Goal: Task Accomplishment & Management: Manage account settings

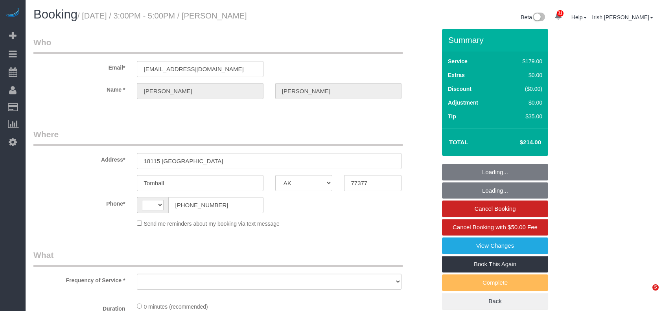
select select "[GEOGRAPHIC_DATA]"
select select "string:fspay-c9bf4a59-fdbb-4a36-9749-2bfaae07a348"
select select "string:[GEOGRAPHIC_DATA]"
select select "spot1"
select select "3"
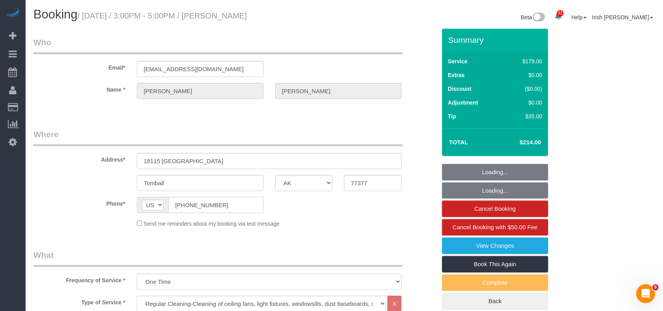
drag, startPoint x: 225, startPoint y: 209, endPoint x: 157, endPoint y: 206, distance: 68.1
click at [157, 206] on div "AF AL DZ AD AO AI AQ AG AR AM AW AU AT AZ BS BH BD BB BY BE BZ BJ BM BT BO BA B…" at bounding box center [200, 205] width 126 height 16
select select "object:1181"
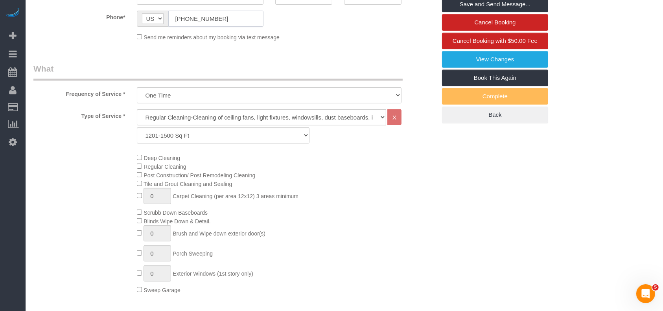
scroll to position [69, 0]
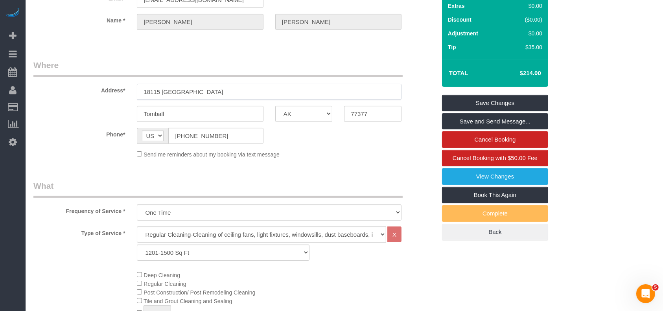
drag, startPoint x: 210, startPoint y: 91, endPoint x: 84, endPoint y: 87, distance: 126.0
click at [84, 87] on div "Address* 18115 [GEOGRAPHIC_DATA]" at bounding box center [235, 79] width 415 height 41
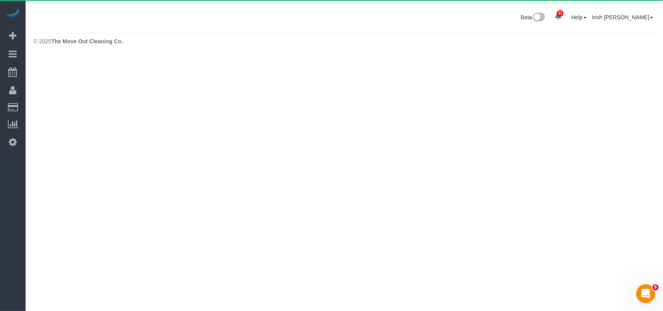
scroll to position [0, 0]
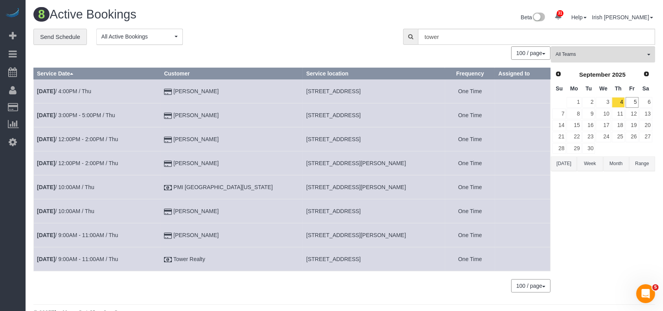
click at [564, 165] on button "[DATE]" at bounding box center [564, 164] width 26 height 15
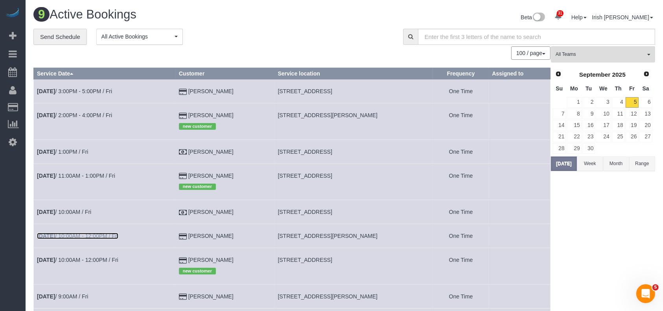
click at [73, 237] on link "[DATE] 10:00AM - 12:00PM / Fri" at bounding box center [77, 236] width 81 height 6
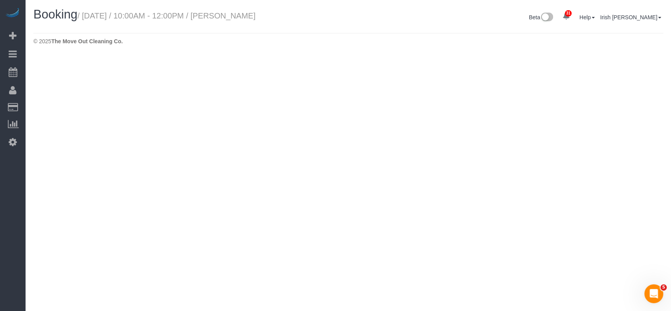
select select "[GEOGRAPHIC_DATA]"
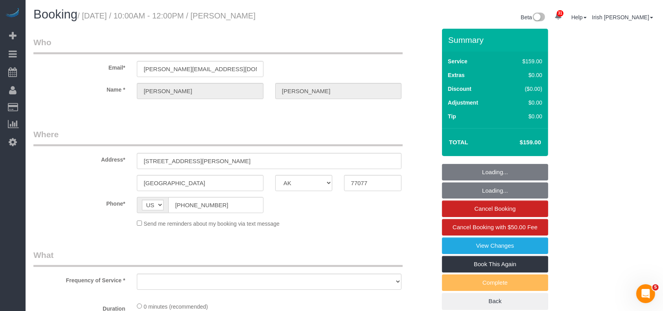
select select "string:fspay-7a1312a4-cfbc-4a2e-9f2a-d85a10c16d12"
select select "object:1769"
select select "3"
select select "spot22"
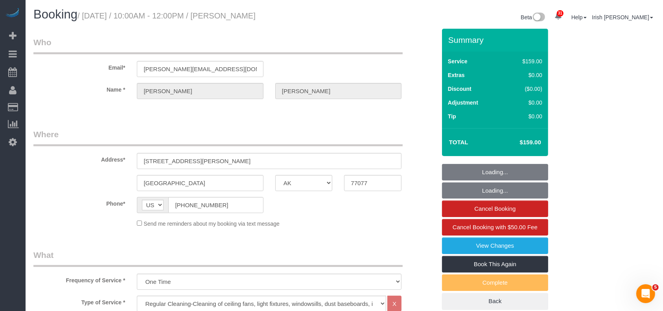
select select "object:1828"
drag, startPoint x: 205, startPoint y: 206, endPoint x: 124, endPoint y: 207, distance: 81.0
click at [124, 207] on div "Phone* AF AL DZ AD AO AI AQ AG AR AM AW AU AT AZ BS BH BD BB BY BE BZ BJ BM BT …" at bounding box center [235, 205] width 415 height 16
